Goal: Communication & Community: Ask a question

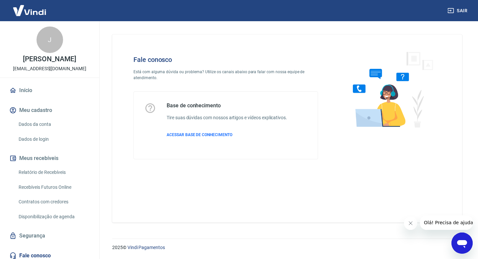
click at [460, 242] on icon "Abrir janela de mensagens" at bounding box center [462, 244] width 10 height 8
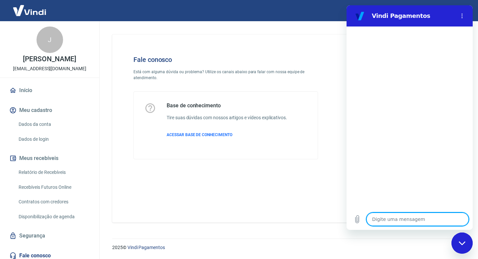
click at [414, 216] on textarea at bounding box center [417, 219] width 102 height 13
type textarea "b"
type textarea "x"
type textarea "B"
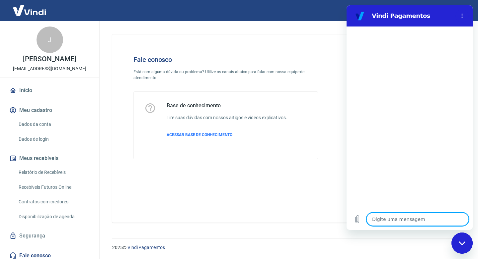
type textarea "x"
type textarea "Bo"
type textarea "x"
type textarea "Boa"
type textarea "x"
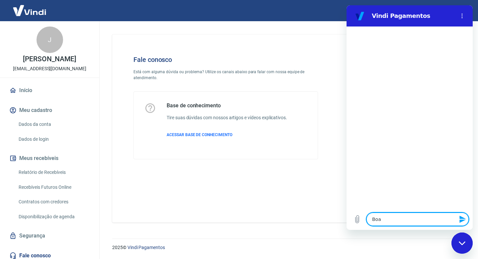
type textarea "Boa"
type textarea "x"
type textarea "Boa t"
type textarea "x"
type textarea "Boa ta"
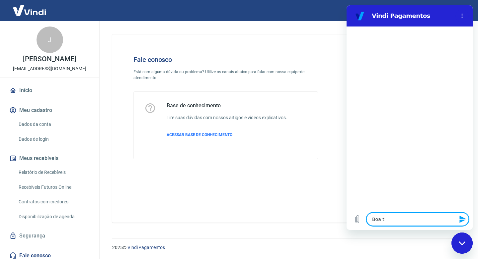
type textarea "x"
type textarea "Boa tar"
type textarea "x"
type textarea "Boa tard"
type textarea "x"
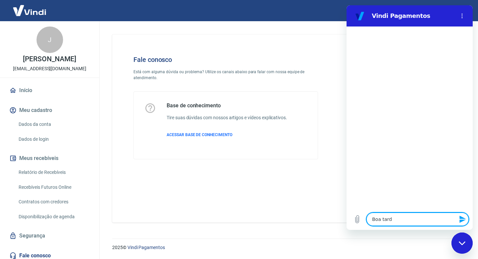
type textarea "Boa tarde"
type textarea "x"
type textarea "Boa tarde!"
type textarea "x"
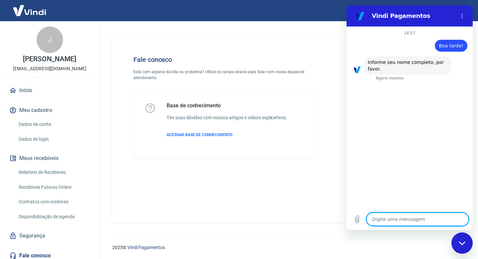
drag, startPoint x: 420, startPoint y: 218, endPoint x: 424, endPoint y: 217, distance: 4.7
click at [422, 218] on textarea at bounding box center [417, 219] width 102 height 13
type textarea "J"
type textarea "x"
type textarea "Ju"
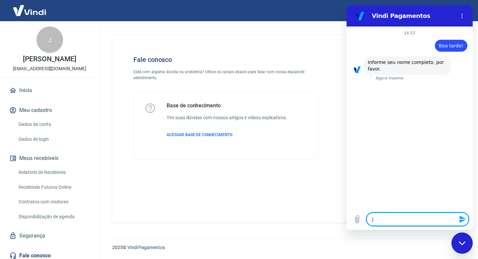
type textarea "x"
type textarea "[DATE]"
type textarea "x"
type textarea "Juli"
type textarea "x"
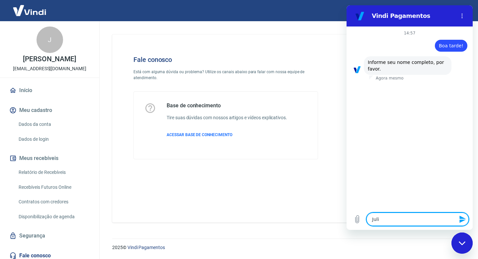
type textarea "[PERSON_NAME]"
type textarea "x"
type textarea "[PERSON_NAME]"
type textarea "x"
type textarea "Juliane"
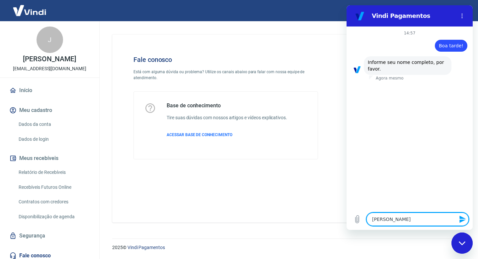
type textarea "x"
type textarea "Juliane"
type textarea "x"
type textarea "[PERSON_NAME]"
type textarea "x"
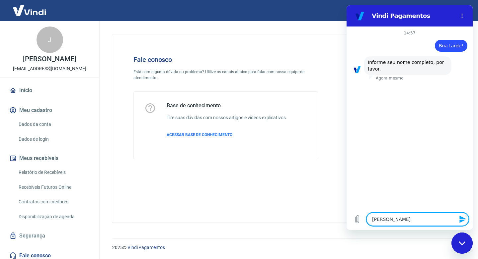
type textarea "[PERSON_NAME]"
type textarea "x"
type textarea "[PERSON_NAME]"
type textarea "x"
type textarea "Juliane Sant"
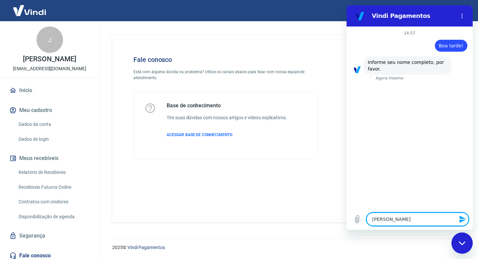
type textarea "x"
type textarea "[PERSON_NAME]"
type textarea "x"
type textarea "[PERSON_NAME]"
type textarea "x"
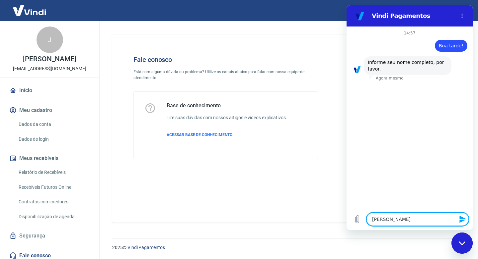
type textarea "[PERSON_NAME]"
type textarea "x"
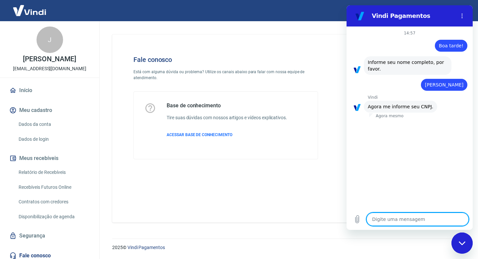
click at [399, 225] on textarea at bounding box center [417, 219] width 102 height 13
type textarea "2"
type textarea "x"
type textarea "23"
type textarea "x"
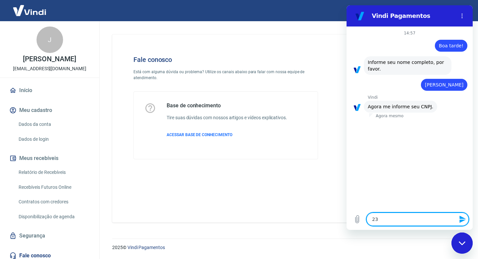
type textarea "23."
type textarea "x"
type textarea "23.0"
type textarea "x"
type textarea "23.00"
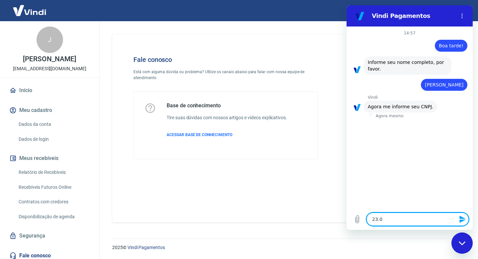
type textarea "x"
type textarea "23.009"
type textarea "x"
type textarea "23.009+"
type textarea "x"
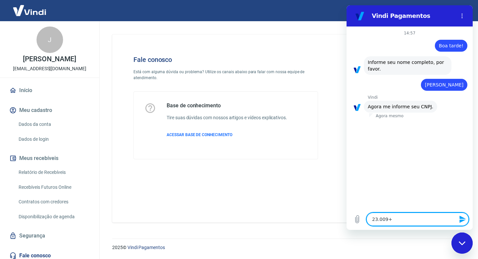
type textarea "23.009"
type textarea "x"
type textarea "23.009."
type textarea "x"
type textarea "23.009.0"
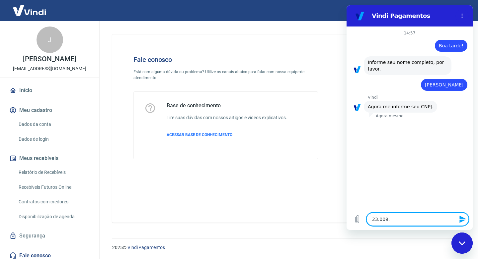
type textarea "x"
type textarea "23.009.06"
type textarea "x"
type textarea "23.009.060"
type textarea "x"
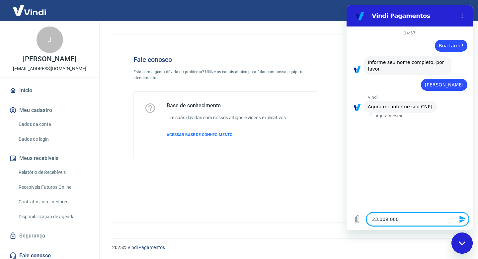
type textarea "23.009.060/"
type textarea "x"
type textarea "23.009.060/0"
type textarea "x"
type textarea "23.009.060/00"
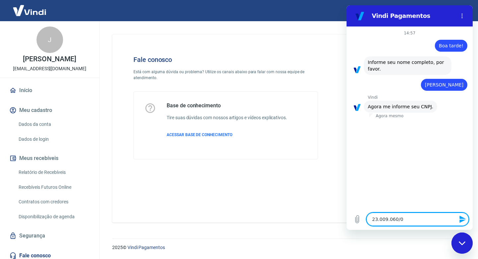
type textarea "x"
type textarea "23.009.060/000"
type textarea "x"
type textarea "23.009.060/0001"
type textarea "x"
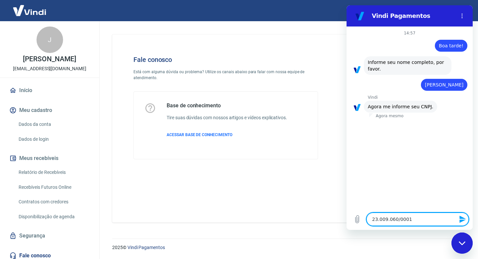
type textarea "23.009.060/0001-"
type textarea "x"
type textarea "23.009.060/0001-7"
type textarea "x"
type textarea "23.009.060/0001-70"
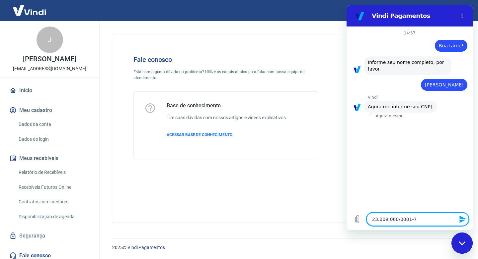
type textarea "x"
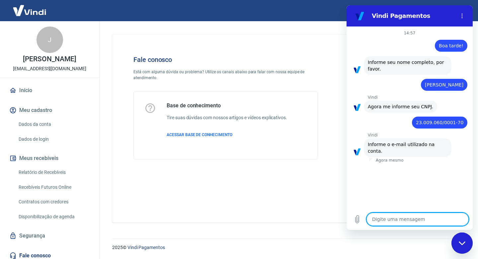
click at [399, 216] on textarea at bounding box center [417, 219] width 102 height 13
type textarea "a"
type textarea "x"
type textarea "al"
type textarea "x"
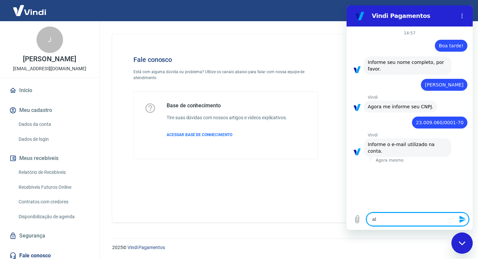
type textarea "alt"
type textarea "x"
type textarea "alte"
type textarea "x"
type textarea "altec"
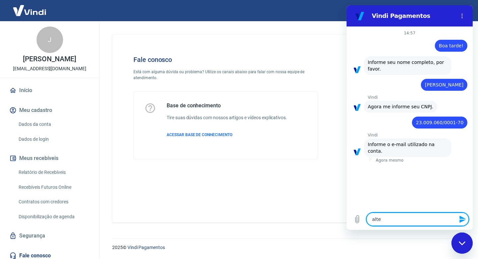
type textarea "x"
type textarea "altech"
type textarea "x"
type textarea "altechs"
type textarea "x"
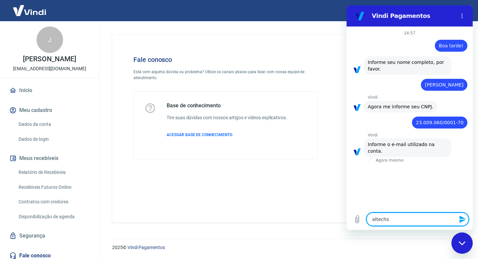
type textarea "altechse"
type textarea "x"
type textarea "altechser"
type textarea "x"
type textarea "altechserv"
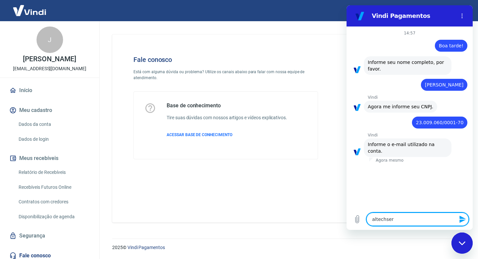
type textarea "x"
type textarea "altechservi"
type textarea "x"
type textarea "altechservic"
type textarea "x"
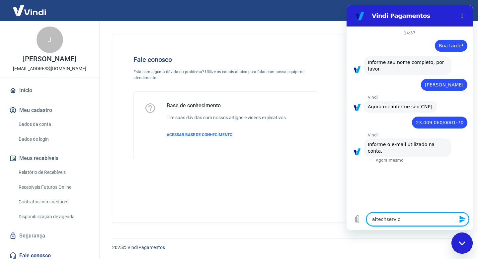
type textarea "altechservico"
type textarea "x"
type textarea "altechservicos"
type textarea "x"
type textarea "altechservicos@"
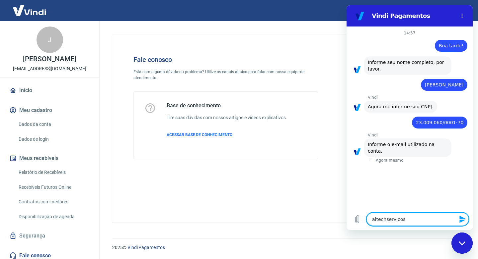
type textarea "x"
type textarea "altechservicos@g"
type textarea "x"
type textarea "altechservicos@gm"
type textarea "x"
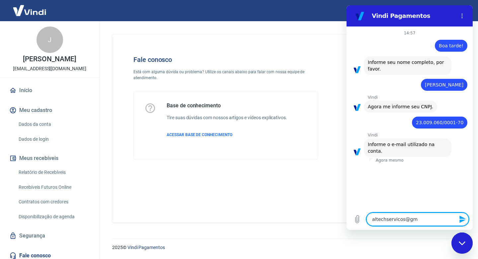
type textarea "altechservicos@gma"
type textarea "x"
type textarea "altechservicos@gmai"
type textarea "x"
type textarea "[EMAIL_ADDRESS]"
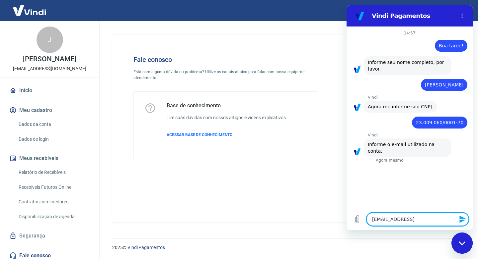
type textarea "x"
type textarea "[EMAIL_ADDRESS]."
type textarea "x"
type textarea "altechservicos@gmail.c"
type textarea "x"
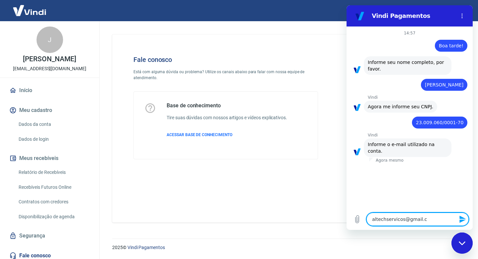
type textarea "[EMAIL_ADDRESS][DOMAIN_NAME]"
type textarea "x"
type textarea "[EMAIL_ADDRESS][DOMAIN_NAME]"
type textarea "x"
click at [438, 217] on textarea at bounding box center [417, 219] width 102 height 13
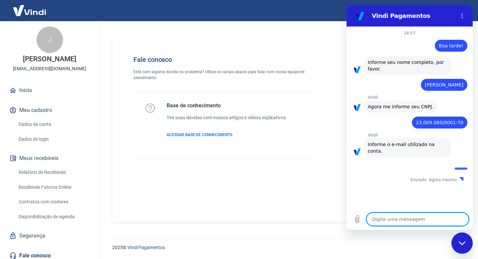
type textarea "x"
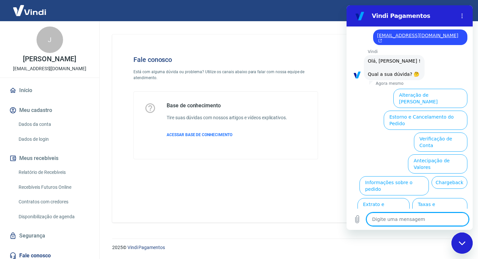
scroll to position [138, 0]
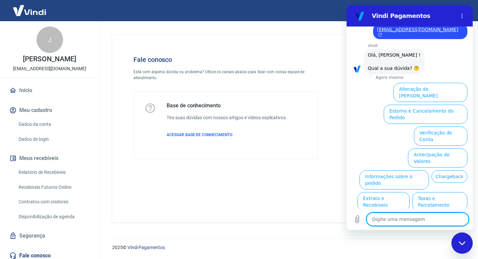
click at [437, 218] on textarea at bounding box center [417, 219] width 102 height 13
type textarea "F"
type textarea "x"
type textarea "Fa"
type textarea "x"
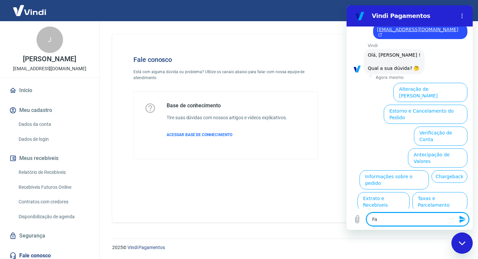
type textarea "Fal"
type textarea "x"
type textarea "Fala"
type textarea "x"
type textarea "Falar"
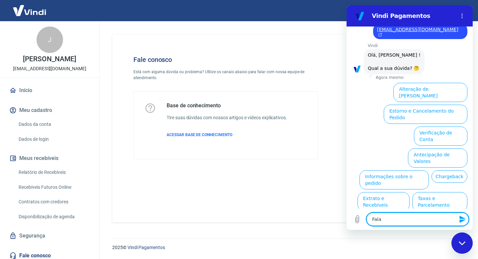
type textarea "x"
type textarea "Falar"
type textarea "x"
type textarea "Falar c"
type textarea "x"
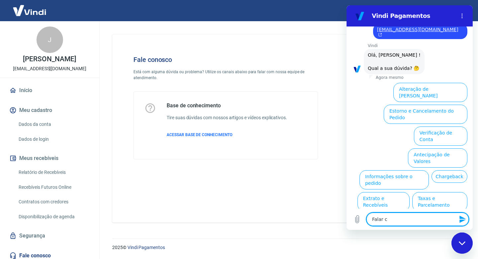
type textarea "Falar co"
type textarea "x"
type textarea "Falar com"
type textarea "x"
type textarea "Falar com"
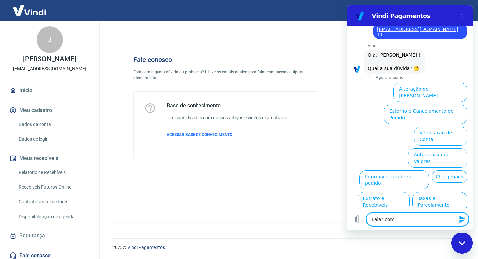
type textarea "x"
type textarea "Falar com o"
type textarea "x"
type textarea "Falar com o"
type textarea "x"
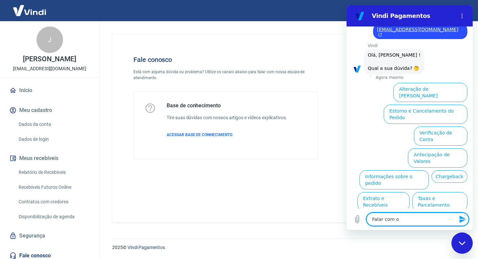
type textarea "Falar com o a"
type textarea "x"
type textarea "Falar com o at"
type textarea "x"
type textarea "Falar com o ate"
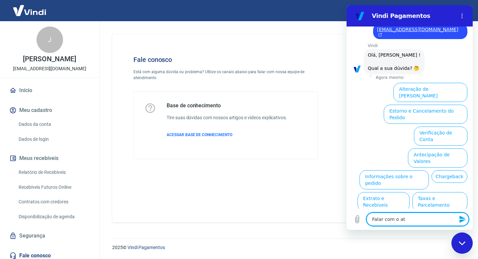
type textarea "x"
type textarea "Falar com o aten"
type textarea "x"
type textarea "Falar com o atend"
type textarea "x"
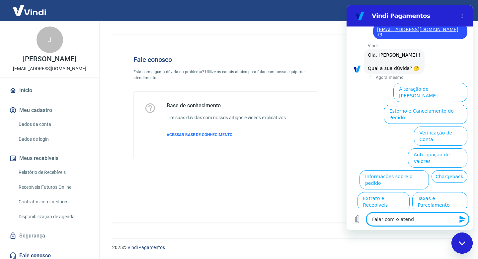
type textarea "Falar com o atende"
type textarea "x"
type textarea "Falar com o atenden"
type textarea "x"
type textarea "Falar com o atendent"
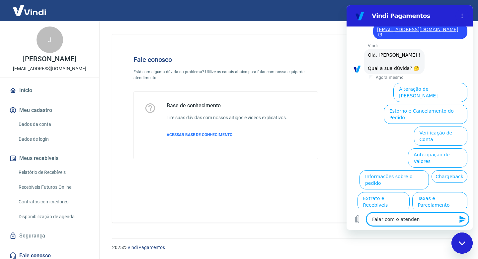
type textarea "x"
type textarea "Falar com o atendente"
type textarea "x"
type textarea "Falar com o atendente"
type textarea "x"
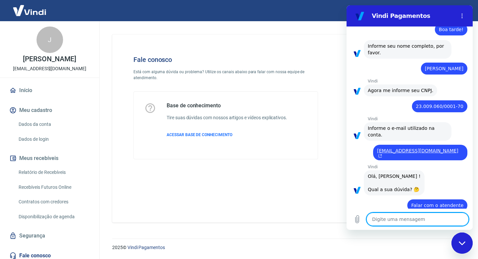
type textarea "x"
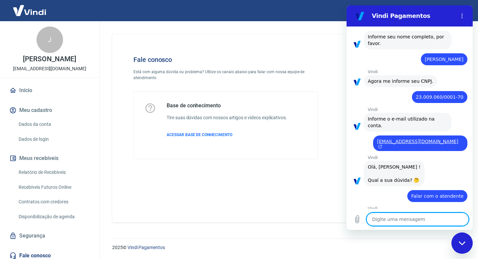
scroll to position [51, 0]
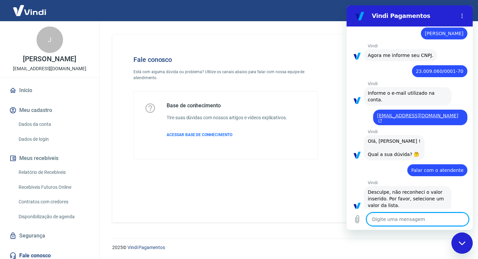
click at [406, 217] on textarea at bounding box center [417, 219] width 102 height 13
drag, startPoint x: 408, startPoint y: 222, endPoint x: 409, endPoint y: 205, distance: 17.3
click at [408, 222] on textarea at bounding box center [417, 219] width 102 height 13
type textarea "F"
type textarea "x"
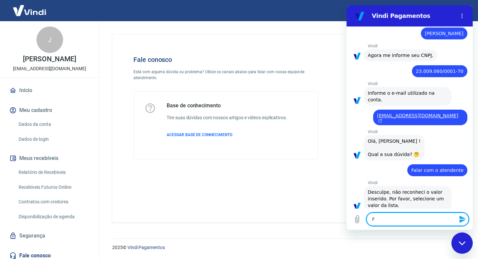
type textarea "Fa"
type textarea "x"
click at [408, 222] on textarea "Falar" at bounding box center [417, 219] width 102 height 13
click at [397, 221] on textarea "Falar" at bounding box center [417, 219] width 102 height 13
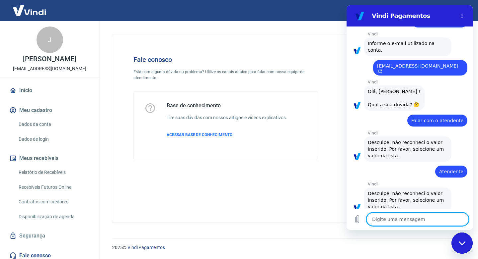
scroll to position [102, 0]
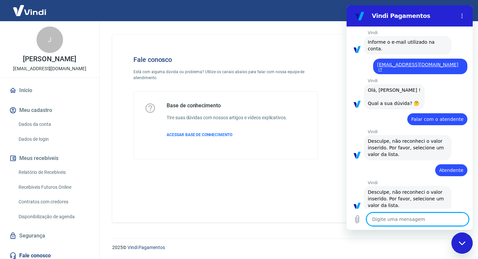
click at [398, 219] on textarea at bounding box center [417, 219] width 102 height 13
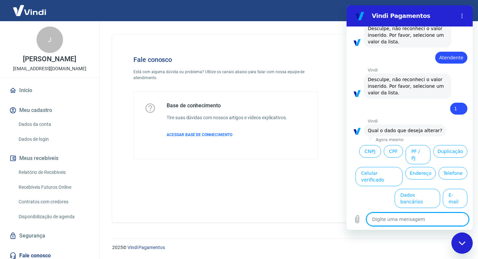
scroll to position [217, 0]
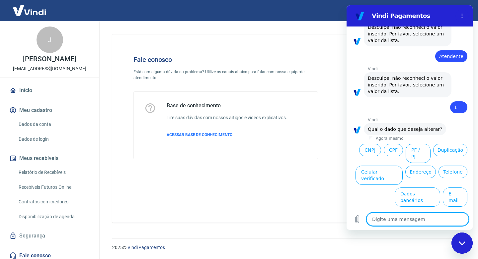
click at [407, 222] on textarea at bounding box center [417, 219] width 102 height 13
click at [411, 216] on textarea at bounding box center [417, 219] width 102 height 13
click at [354, 225] on button "Carregar arquivo" at bounding box center [356, 219] width 13 height 13
click at [462, 14] on circle "Menu de opções" at bounding box center [461, 14] width 1 height 1
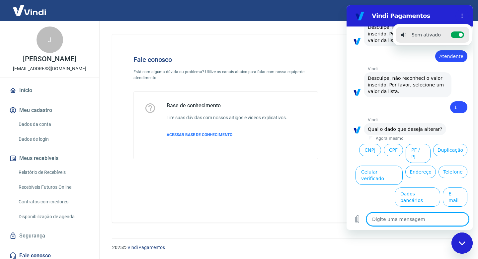
click at [413, 217] on textarea at bounding box center [417, 219] width 102 height 13
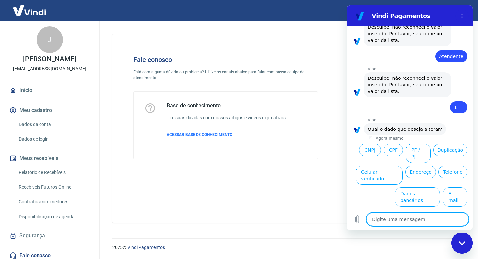
click at [413, 217] on textarea at bounding box center [417, 219] width 102 height 13
click at [458, 246] on div "Fechar janela de mensagens" at bounding box center [462, 243] width 20 height 20
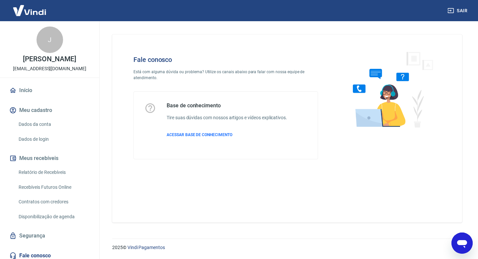
click at [466, 244] on icon "Abrir janela de mensagens" at bounding box center [462, 244] width 10 height 8
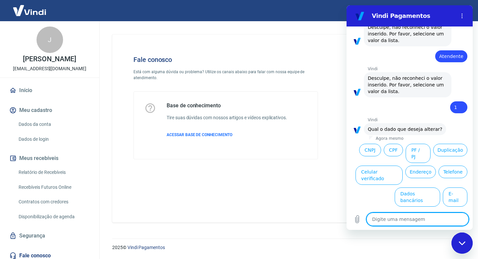
click at [416, 220] on textarea at bounding box center [417, 219] width 102 height 13
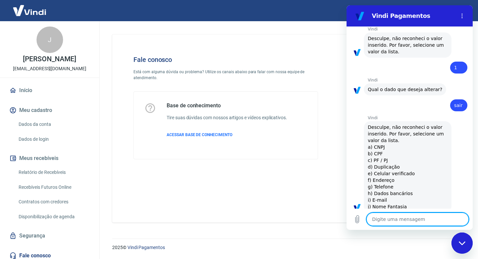
scroll to position [258, 0]
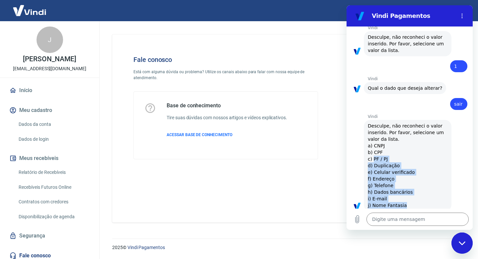
drag, startPoint x: 372, startPoint y: 151, endPoint x: 403, endPoint y: 199, distance: 57.4
click at [402, 194] on div "Vindi diz: Desculpe, não reconheci o valor inserido. Por favor, selecione um va…" at bounding box center [407, 166] width 88 height 92
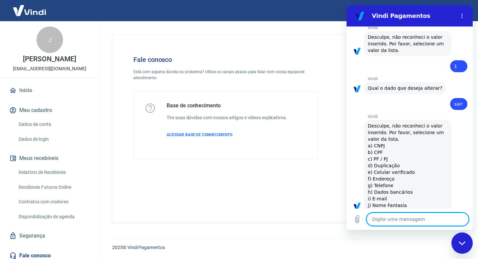
click at [399, 222] on textarea at bounding box center [417, 219] width 102 height 13
click at [462, 18] on icon "Menu de opções" at bounding box center [461, 15] width 5 height 5
click at [468, 246] on div "Fechar janela de mensagens" at bounding box center [462, 243] width 20 height 20
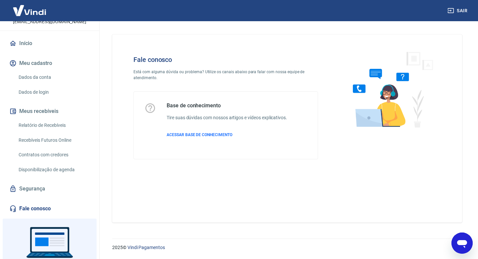
scroll to position [84, 0]
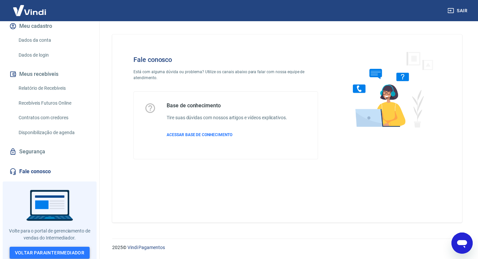
click at [32, 248] on link "Voltar para Intermediador" at bounding box center [50, 253] width 80 height 12
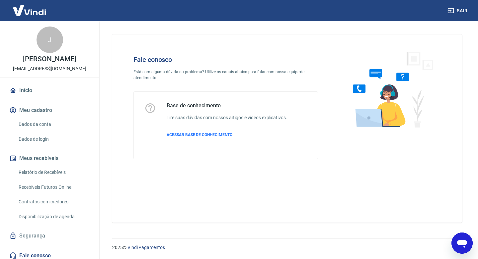
drag, startPoint x: 271, startPoint y: 187, endPoint x: 229, endPoint y: 180, distance: 42.0
click at [268, 185] on div "Fale conosco Está com alguma dúvida ou problema? Utilize os canais abaixo para …" at bounding box center [287, 128] width 350 height 188
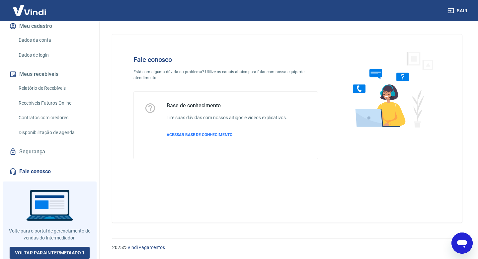
click at [462, 235] on div "Abrir janela de mensagens" at bounding box center [462, 243] width 20 height 20
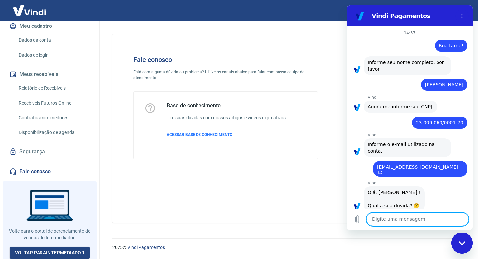
scroll to position [258, 0]
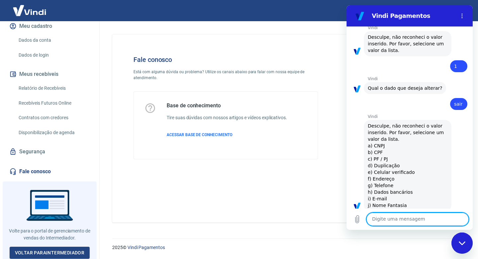
drag, startPoint x: 464, startPoint y: 3, endPoint x: 118, endPoint y: 5, distance: 346.5
click at [465, 3] on div "Sair" at bounding box center [239, 10] width 478 height 21
click at [462, 15] on icon "Menu de opções" at bounding box center [461, 15] width 5 height 5
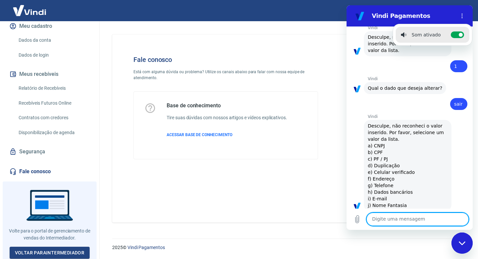
click at [412, 220] on textarea at bounding box center [417, 219] width 102 height 13
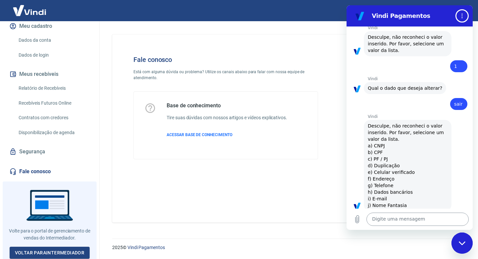
click at [410, 221] on textarea at bounding box center [417, 219] width 102 height 13
type textarea "a"
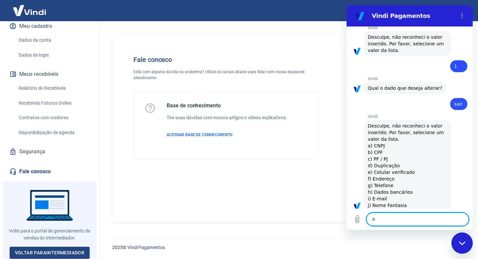
type textarea "x"
type textarea "F"
type textarea "x"
type textarea "Fa"
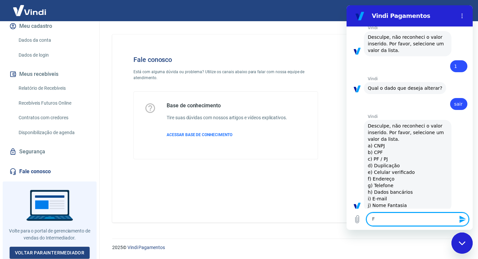
type textarea "x"
type textarea "Fal"
type textarea "x"
type textarea "Fala"
type textarea "x"
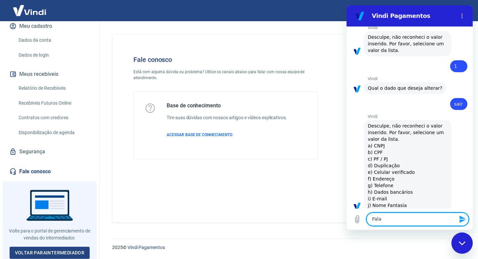
type textarea "Falar"
type textarea "x"
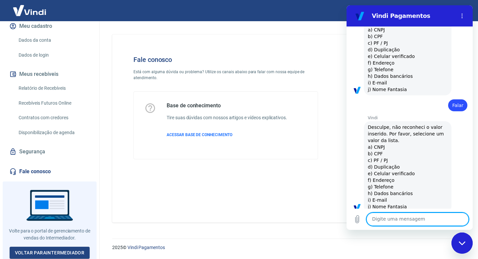
scroll to position [375, 0]
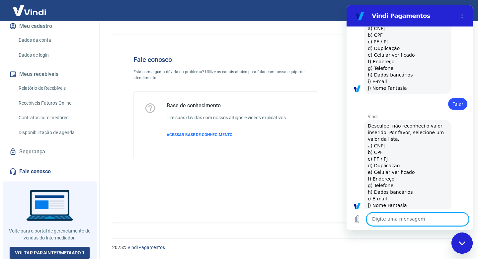
click at [463, 245] on icon "Fechar janela de mensagens" at bounding box center [461, 243] width 7 height 4
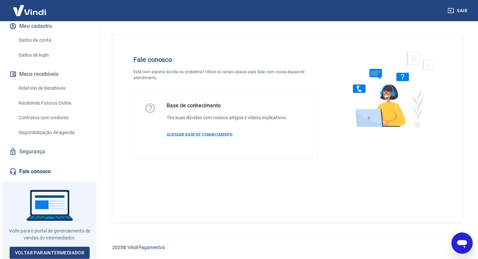
click at [463, 245] on icon "Abrir janela de mensagens" at bounding box center [462, 244] width 10 height 8
type textarea "x"
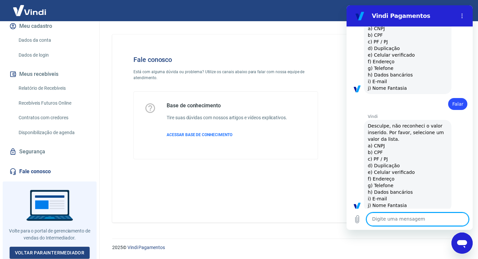
scroll to position [0, 0]
drag, startPoint x: 356, startPoint y: 18, endPoint x: 441, endPoint y: 48, distance: 90.3
click at [441, 49] on div "Vindi diz: Desculpe, não reconheci o valor inserido. Por favor, selecione um va…" at bounding box center [407, 49] width 88 height 92
click at [459, 19] on button "Menu de opções" at bounding box center [461, 15] width 13 height 13
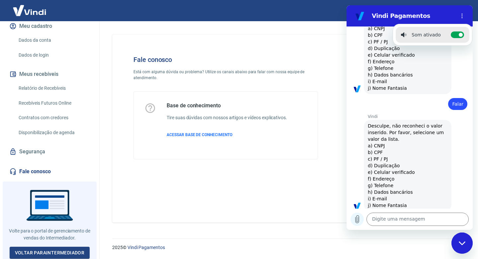
click at [359, 223] on icon "Carregar arquivo" at bounding box center [357, 220] width 8 height 8
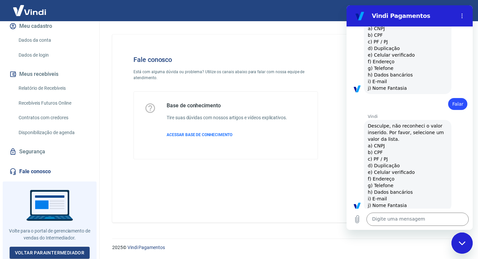
drag, startPoint x: 393, startPoint y: 123, endPoint x: 403, endPoint y: 122, distance: 10.3
click at [397, 123] on span "Desculpe, não reconheci o valor inserido. Por favor, selecione um valor da list…" at bounding box center [406, 165] width 78 height 85
click at [426, 123] on span "Desculpe, não reconheci o valor inserido. Por favor, selecione um valor da list…" at bounding box center [406, 165] width 78 height 85
click at [429, 123] on span "Desculpe, não reconheci o valor inserido. Por favor, selecione um valor da list…" at bounding box center [406, 165] width 78 height 85
drag, startPoint x: 398, startPoint y: 135, endPoint x: 405, endPoint y: 121, distance: 15.9
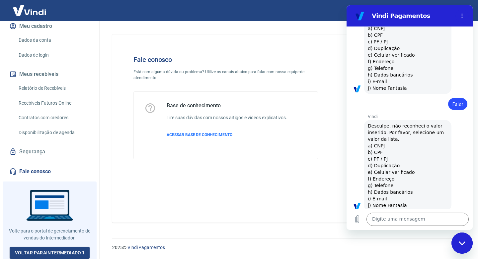
click at [400, 131] on div "Vindi diz: Desculpe, não reconheci o valor inserido. Por favor, selecione um va…" at bounding box center [407, 166] width 88 height 92
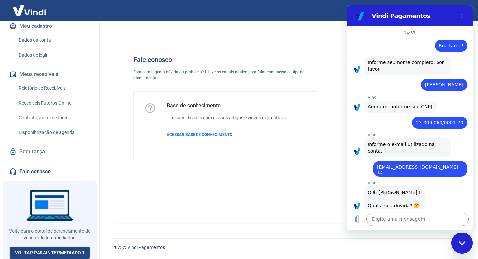
click at [434, 33] on div "14:57" at bounding box center [409, 33] width 126 height 5
click at [405, 33] on p "14:57" at bounding box center [410, 33] width 12 height 5
drag, startPoint x: 399, startPoint y: 219, endPoint x: 395, endPoint y: 220, distance: 4.0
click at [397, 220] on textarea at bounding box center [417, 219] width 102 height 13
type textarea "b"
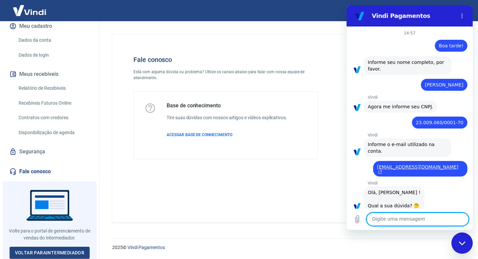
type textarea "x"
type textarea "bo"
type textarea "x"
type textarea "boa"
type textarea "x"
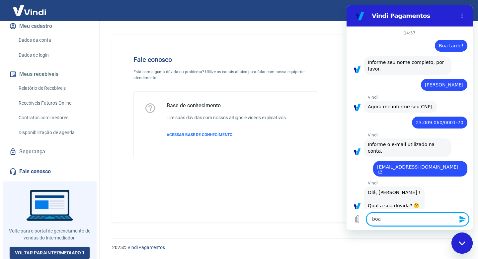
type textarea "boa"
type textarea "x"
type textarea "boa a"
type textarea "x"
type textarea "boa art"
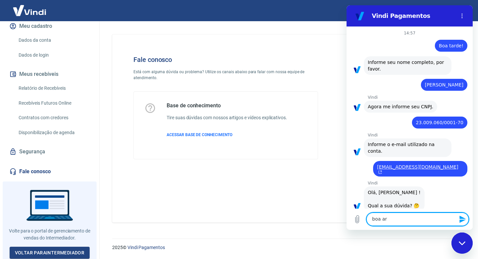
type textarea "x"
type textarea "boa art="
type textarea "x"
type textarea "boa art="
type textarea "x"
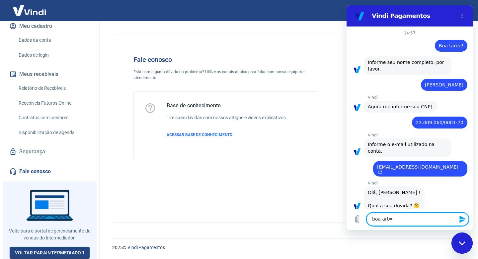
type textarea "boa art"
type textarea "x"
type textarea "boa ar"
type textarea "x"
type textarea "boa a"
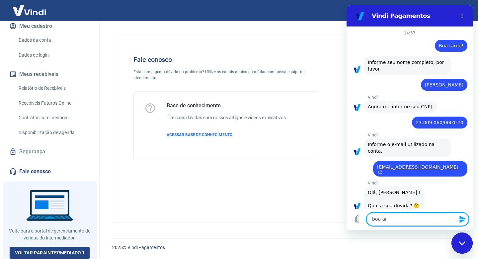
type textarea "x"
type textarea "boa"
type textarea "x"
type textarea "boa"
type textarea "x"
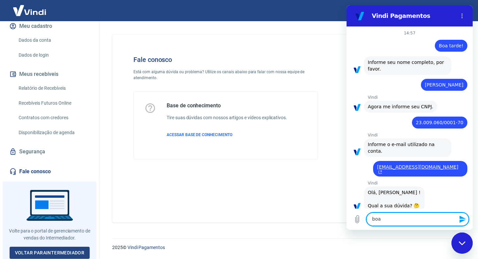
type textarea "bo"
type textarea "x"
type textarea "b"
type textarea "x"
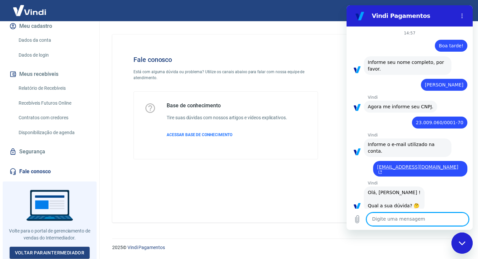
type textarea "B"
type textarea "x"
type textarea "Bo"
type textarea "x"
type textarea "Boa"
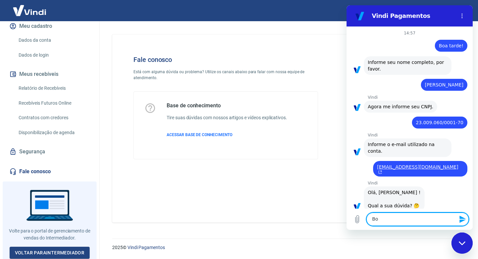
type textarea "x"
type textarea "Boa"
type textarea "x"
type textarea "Boa t"
type textarea "x"
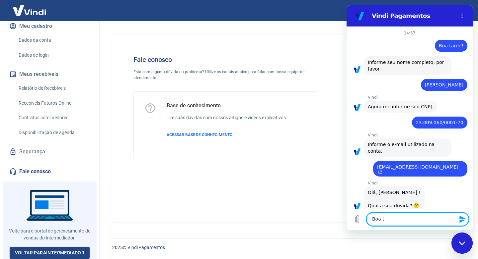
type textarea "Boa ta"
type textarea "x"
type textarea "Boa tar"
type textarea "x"
type textarea "Boa tard"
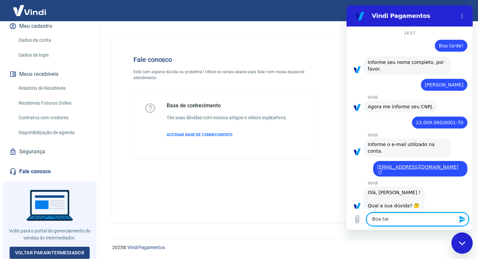
type textarea "x"
type textarea "Boa tarde"
type textarea "x"
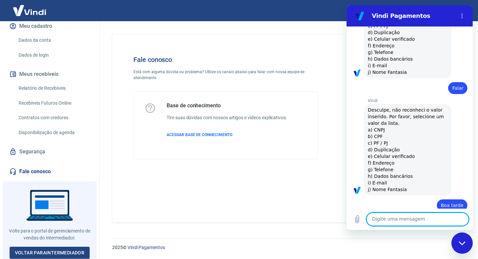
type textarea "x"
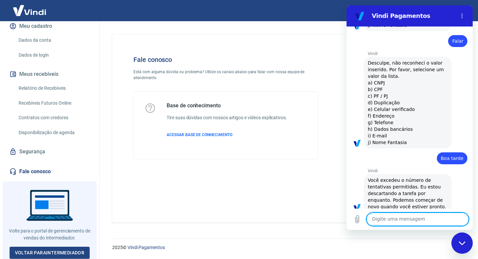
scroll to position [439, 0]
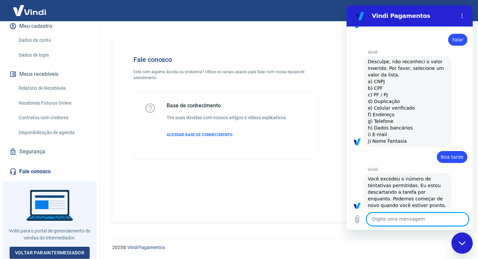
click at [407, 219] on textarea at bounding box center [417, 219] width 102 height 13
type textarea "B"
type textarea "x"
type textarea "Bo"
type textarea "x"
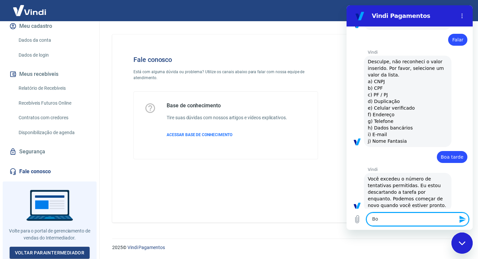
type textarea "Boa"
type textarea "x"
type textarea "Boa"
type textarea "x"
type textarea "Boa t"
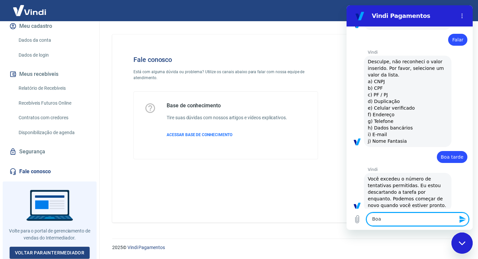
type textarea "x"
type textarea "Boa ta"
type textarea "x"
type textarea "Boa tar"
type textarea "x"
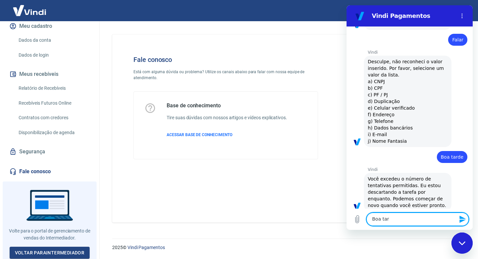
type textarea "Boa tard"
type textarea "x"
type textarea "Boa tarde"
type textarea "x"
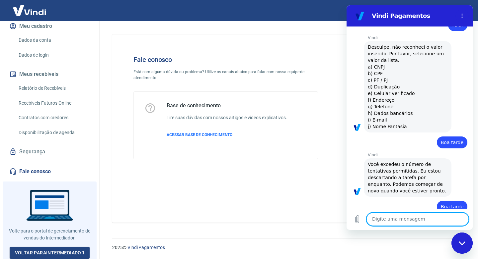
scroll to position [455, 0]
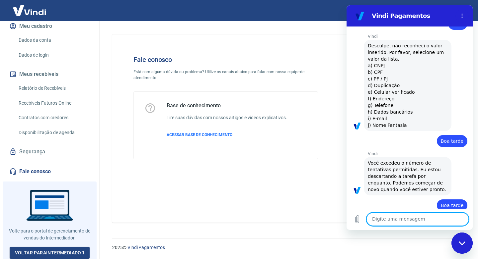
type textarea "x"
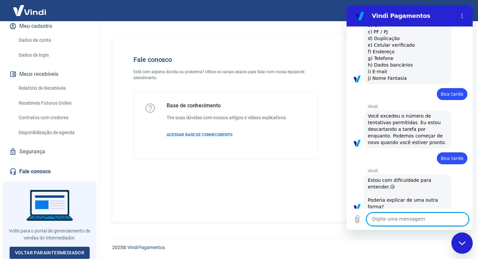
scroll to position [504, 0]
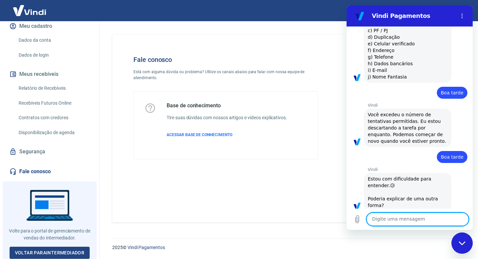
click at [412, 224] on textarea at bounding box center [417, 219] width 102 height 13
type textarea "F"
type textarea "x"
type textarea "Fa"
type textarea "x"
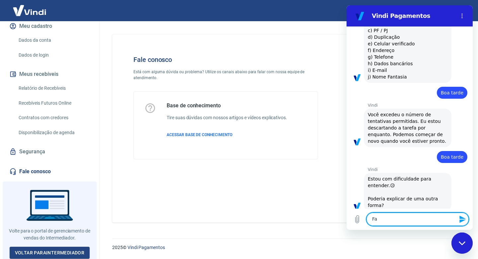
type textarea "Fal"
type textarea "x"
type textarea "Fala"
type textarea "x"
type textarea "Falar"
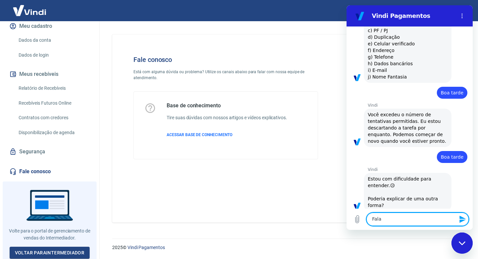
type textarea "x"
type textarea "Falar"
type textarea "x"
type textarea "Falar a"
type textarea "x"
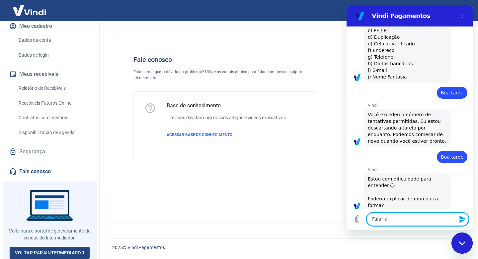
type textarea "Falar"
type textarea "x"
type textarea "Falar c"
type textarea "x"
type textarea "Falar co"
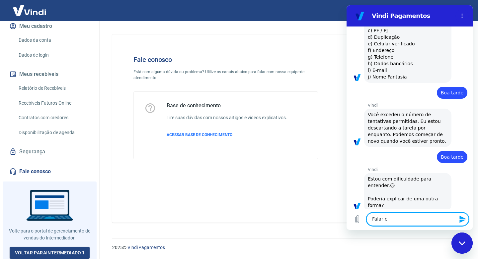
type textarea "x"
type textarea "Falar com"
type textarea "x"
type textarea "Falar com"
type textarea "x"
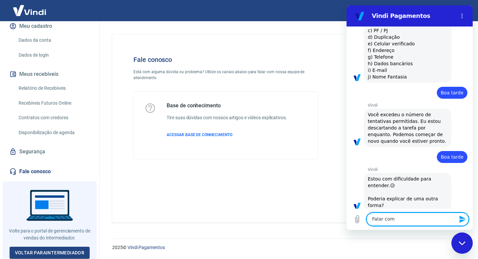
type textarea "Falar com a"
type textarea "x"
type textarea "Falar com at"
type textarea "x"
type textarea "Falar com ate"
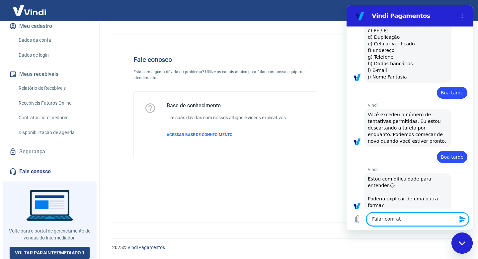
type textarea "x"
type textarea "Falar com aten"
type textarea "x"
type textarea "Falar com atend"
type textarea "x"
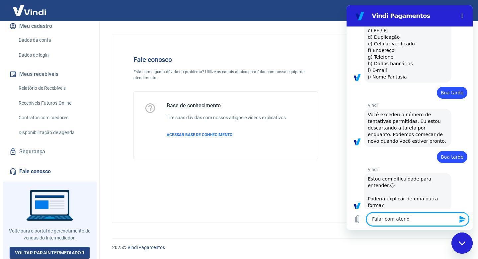
type textarea "Falar com atende"
type textarea "x"
type textarea "Falar com atenden"
type textarea "x"
type textarea "Falar com atendene"
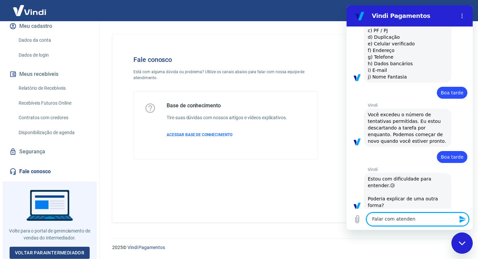
type textarea "x"
type textarea "Falar com atenden"
type textarea "x"
type textarea "Falar com atendent"
type textarea "x"
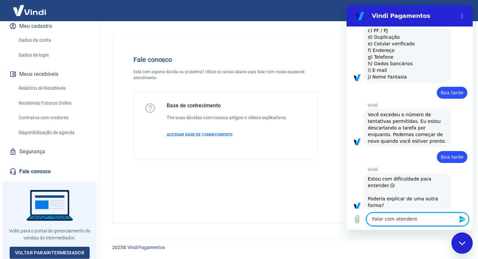
type textarea "Falar com atendente"
type textarea "x"
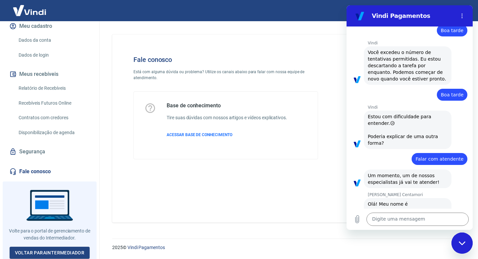
scroll to position [571, 0]
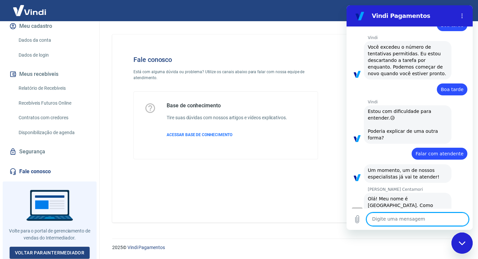
type textarea "x"
click at [413, 213] on textarea at bounding box center [417, 219] width 102 height 13
type textarea "B"
type textarea "x"
type textarea "Bo"
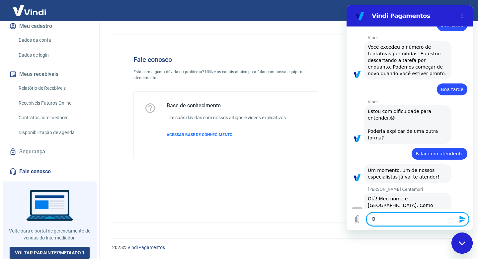
type textarea "x"
type textarea "Boa"
type textarea "x"
type textarea "Boa"
type textarea "x"
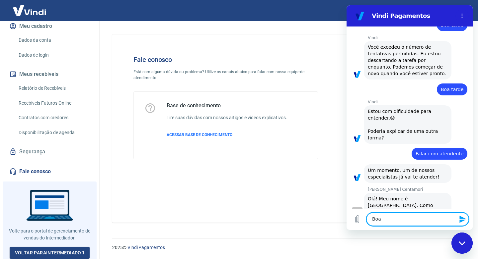
type textarea "Boa t"
type textarea "x"
type textarea "Boa ta"
type textarea "x"
type textarea "Boa tar"
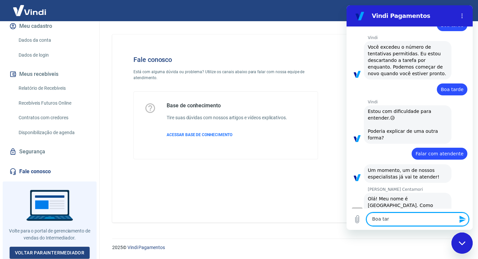
type textarea "x"
type textarea "Boa tard"
type textarea "x"
type textarea "Boa tarde"
type textarea "x"
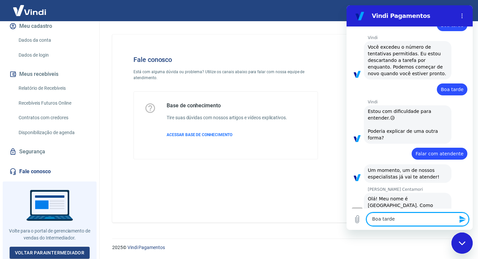
type textarea "Boa tarde"
type textarea "x"
type textarea "Boa tarde m"
type textarea "x"
type textarea "Boa tarde ma"
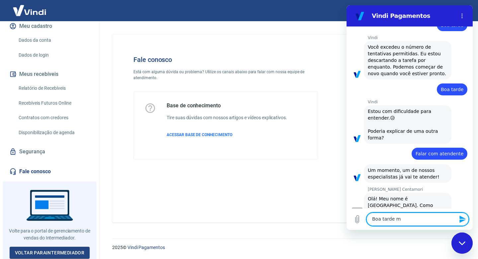
type textarea "x"
type textarea "Boa tarde mar"
type textarea "x"
type textarea "Boa tarde mari"
type textarea "x"
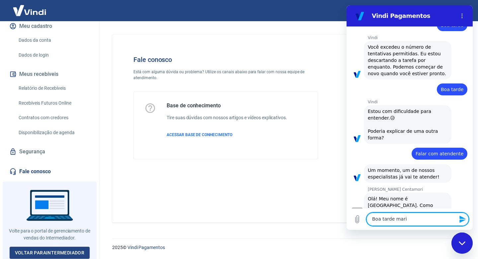
type textarea "Boa tarde maria"
type textarea "x"
type textarea "Boa tarde marian"
type textarea "x"
type textarea "Boa tarde mariana"
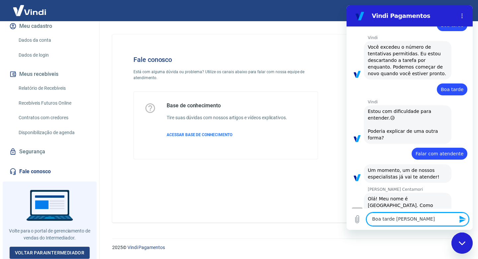
type textarea "x"
type textarea "Boa tarde mariana,"
type textarea "x"
type textarea "Boa tarde mariana,"
type textarea "x"
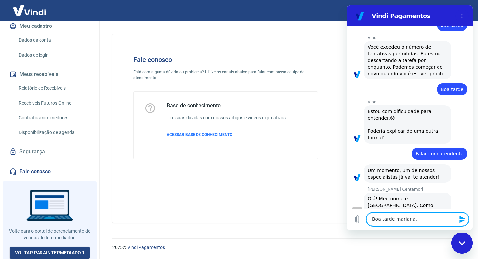
type textarea "Boa tarde mariana, H"
type textarea "x"
type textarea "Boa tarde mariana, Ho"
type textarea "x"
type textarea "Boa tarde mariana, Hoj"
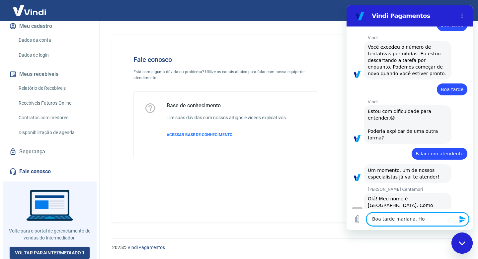
type textarea "x"
type textarea "Boa tarde mariana, Hoje"
type textarea "x"
type textarea "Boa tarde mariana, Hoje"
type textarea "x"
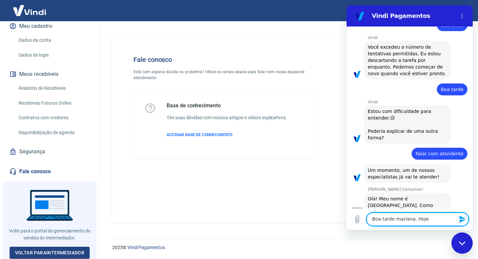
type textarea "Boa tarde mariana, Hoje e"
type textarea "x"
type textarea "Boa tarde mariana, Hoje eu"
type textarea "x"
type textarea "Boa tarde mariana, Hoje eu"
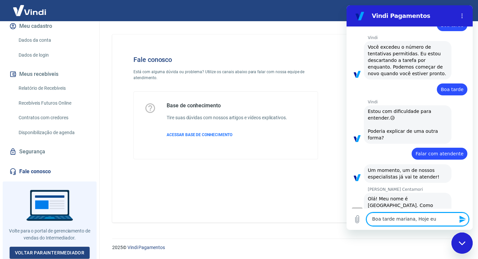
type textarea "x"
type textarea "Boa tarde mariana, Hoje eu r"
type textarea "x"
type textarea "Boa tarde mariana, Hoje eu re"
type textarea "x"
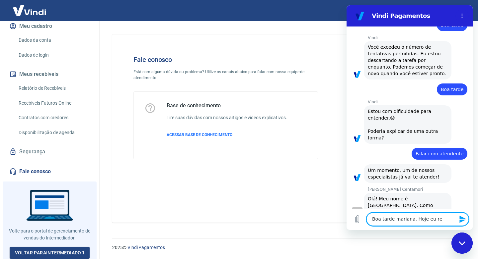
type textarea "Boa tarde mariana, Hoje eu rea"
type textarea "x"
type textarea "Boa tarde mariana, Hoje eu real"
type textarea "x"
type textarea "Boa tarde mariana, Hoje eu reali"
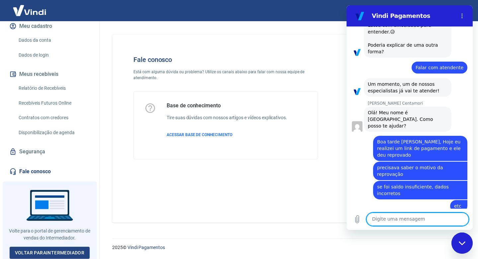
scroll to position [674, 0]
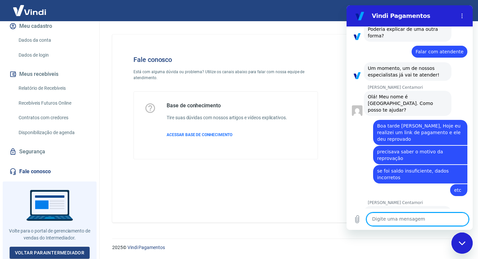
paste textarea "223738647"
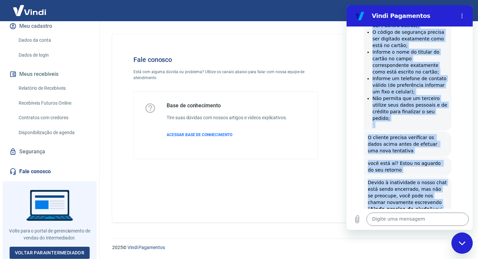
scroll to position [1003, 0]
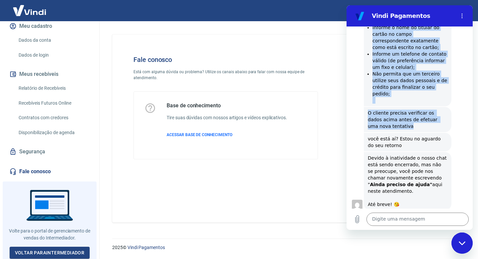
drag, startPoint x: 368, startPoint y: 79, endPoint x: 390, endPoint y: 103, distance: 31.9
click at [390, 103] on div "14:57 Web User 68a60c8d7046e552c53dced3 diz: Boa tarde! diz: Informe seu nome c…" at bounding box center [409, 118] width 126 height 182
copy div "A transação não passou pela análise de segurança da vindi, segue um dos princip…"
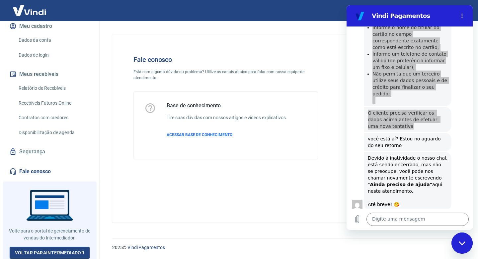
click at [228, 237] on div "2025 © Vindi Pagamentos" at bounding box center [286, 245] width 365 height 29
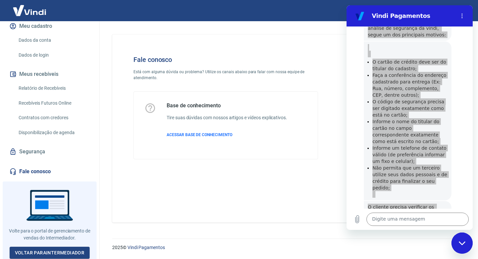
scroll to position [893, 0]
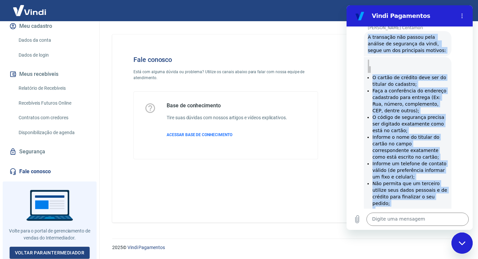
click at [391, 114] on li "O código de segurança precisa ser digitado exatamente como está no cartão;" at bounding box center [409, 124] width 75 height 20
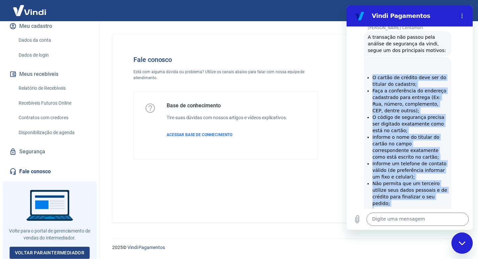
drag, startPoint x: 365, startPoint y: 51, endPoint x: 402, endPoint y: 183, distance: 137.2
click at [402, 183] on div "Mariana Postelhone Centamori diz: O cartão de crédito deve ser do titular do ca…" at bounding box center [407, 136] width 88 height 159
click at [402, 207] on p at bounding box center [409, 210] width 75 height 7
drag, startPoint x: 397, startPoint y: 186, endPoint x: 399, endPoint y: 180, distance: 6.5
click at [398, 207] on p at bounding box center [409, 210] width 75 height 7
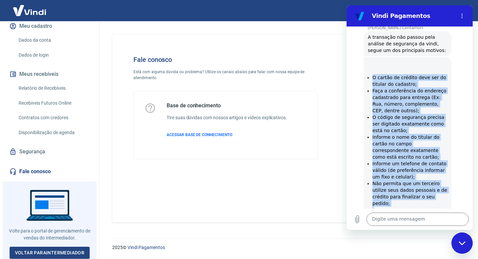
scroll to position [860, 0]
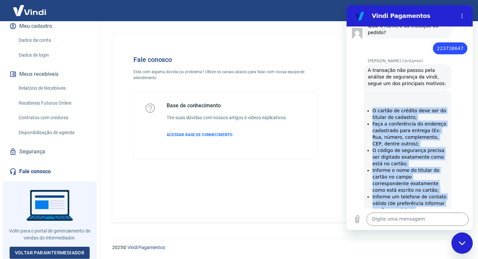
click at [394, 121] on li "Faça a conferência do endereço cadastrado para entrega (Ex: Rua, número, comple…" at bounding box center [409, 134] width 75 height 27
drag, startPoint x: 381, startPoint y: 103, endPoint x: 378, endPoint y: 96, distance: 7.1
click at [381, 121] on li "Faça a conferência do endereço cadastrado para entrega (Ex: Rua, número, comple…" at bounding box center [409, 134] width 75 height 27
click at [371, 107] on ul "O cartão de crédito deve ser do titular do cadastro; Faça a conferência do ende…" at bounding box center [407, 176] width 80 height 139
drag, startPoint x: 365, startPoint y: 85, endPoint x: 372, endPoint y: 86, distance: 6.8
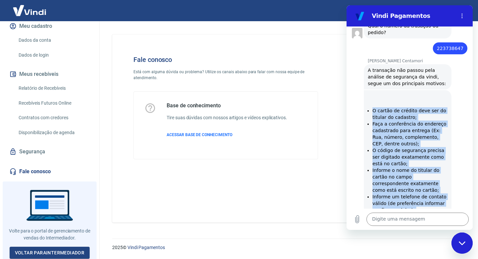
click at [365, 90] on div "Mariana Postelhone Centamori diz: O cartão de crédito deve ser do titular do ca…" at bounding box center [407, 169] width 88 height 159
click at [374, 107] on li "O cartão de crédito deve ser do titular do cadastro;" at bounding box center [409, 113] width 75 height 13
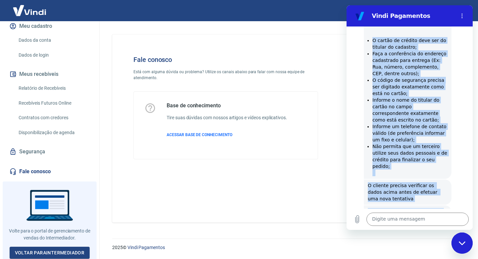
scroll to position [1026, 0]
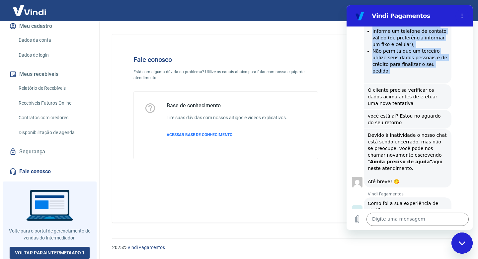
drag, startPoint x: 372, startPoint y: 86, endPoint x: 400, endPoint y: 102, distance: 31.5
click at [389, 47] on ul "O cartão de crédito deve ser do titular do cadastro; Faça a conferência do ende…" at bounding box center [407, 11] width 80 height 139
copy ul "O cartão de crédito deve ser do titular do cadastro; Faça a conferência do ende…"
